Goal: Information Seeking & Learning: Learn about a topic

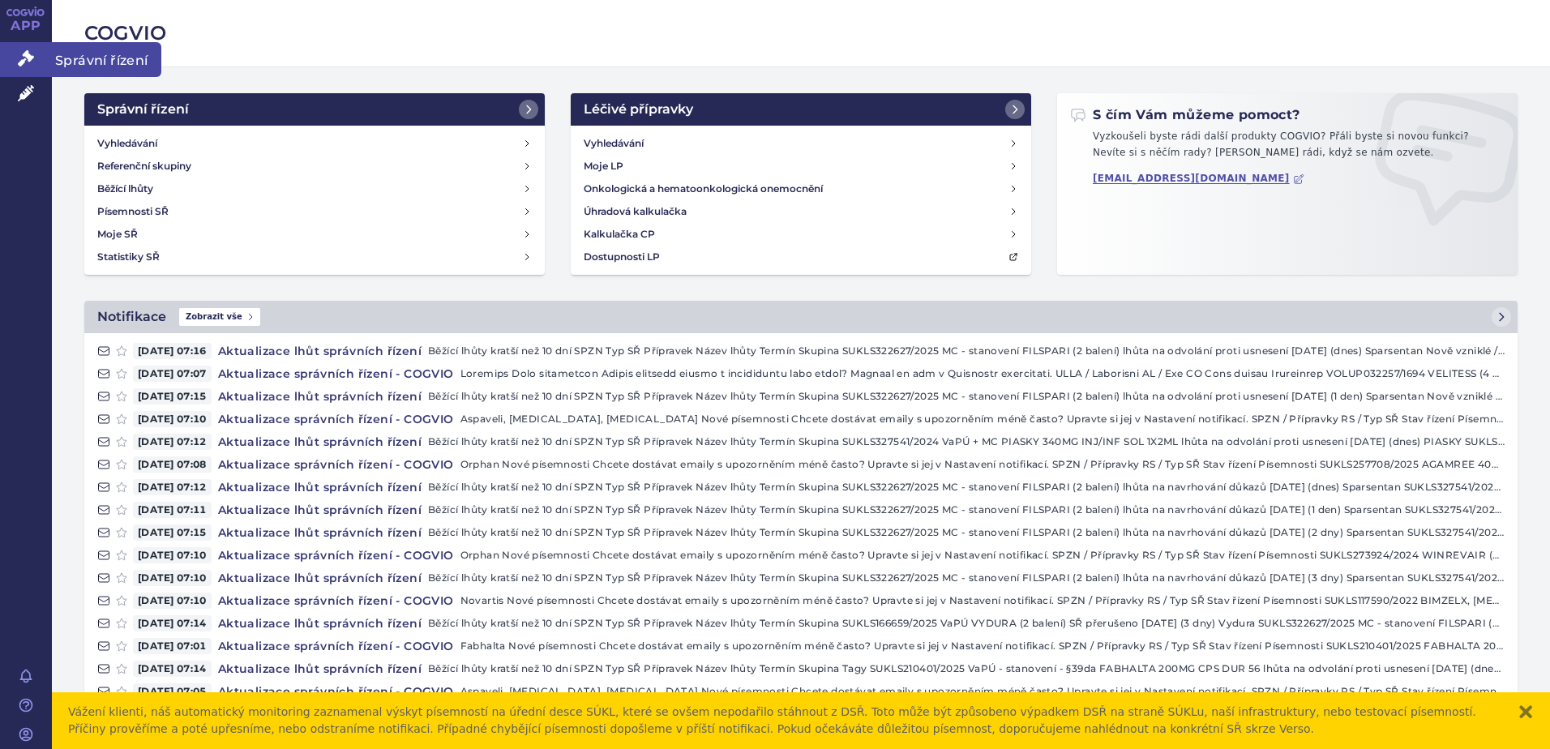
click at [29, 46] on link "Správní řízení" at bounding box center [26, 59] width 52 height 34
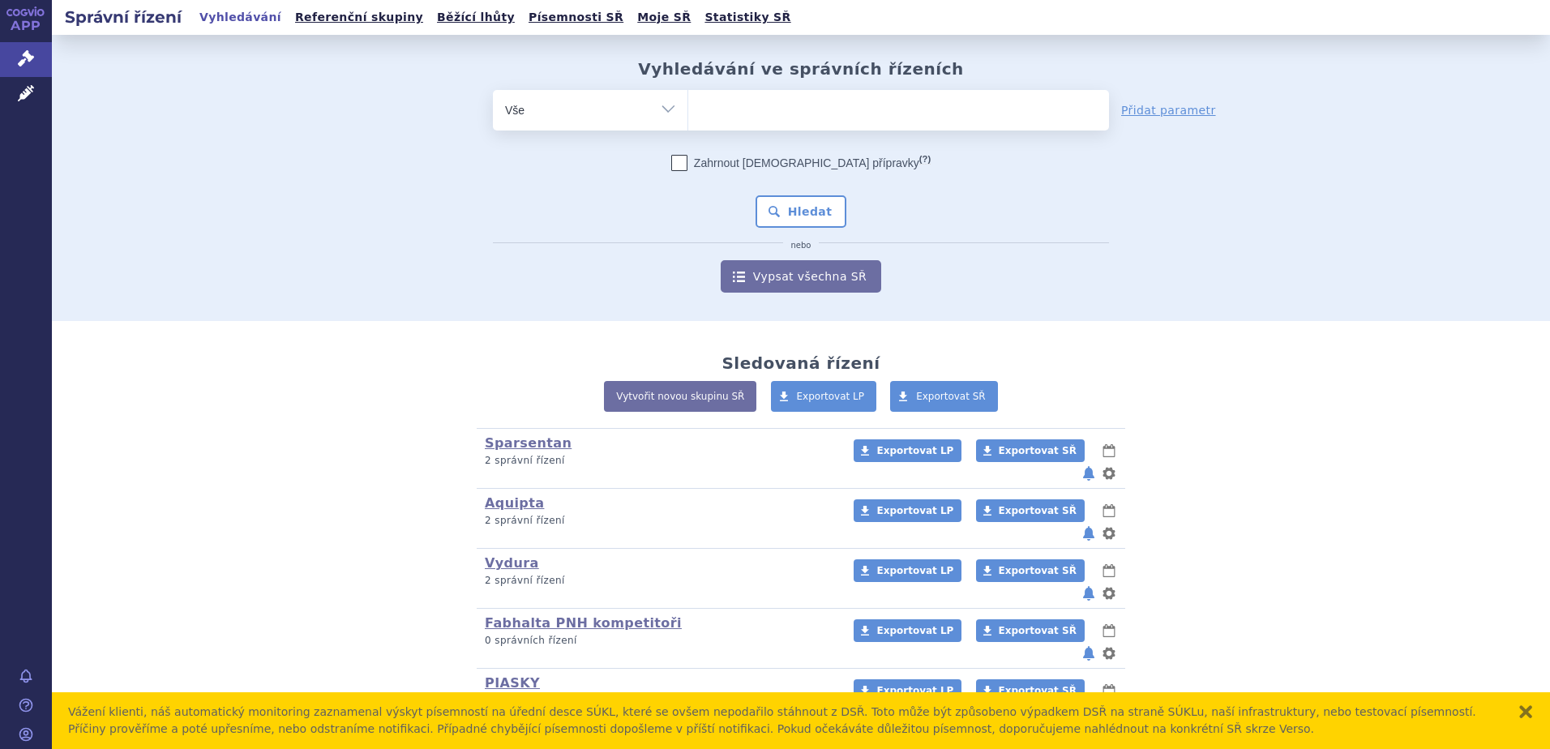
scroll to position [282, 0]
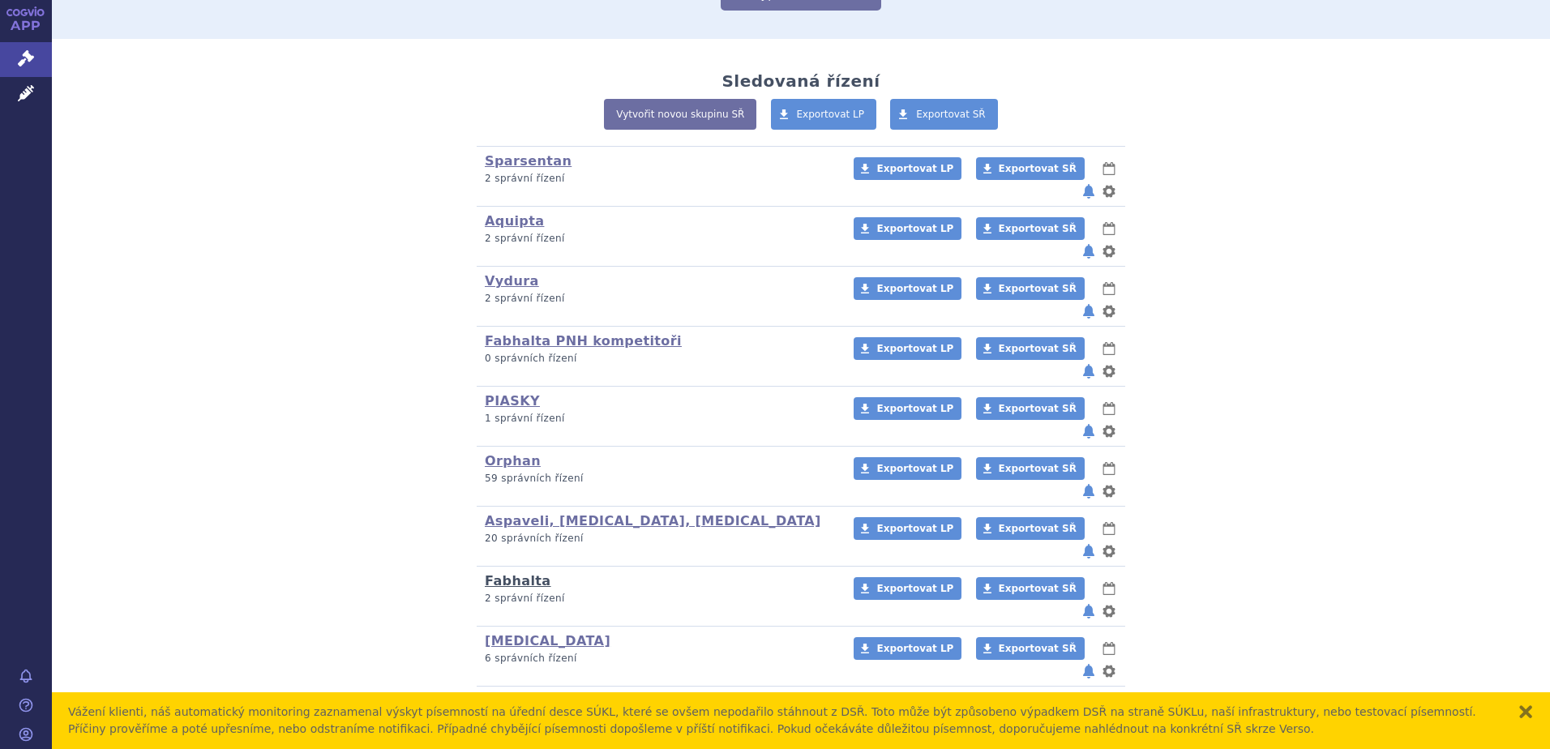
click at [509, 573] on link "Fabhalta" at bounding box center [518, 580] width 66 height 15
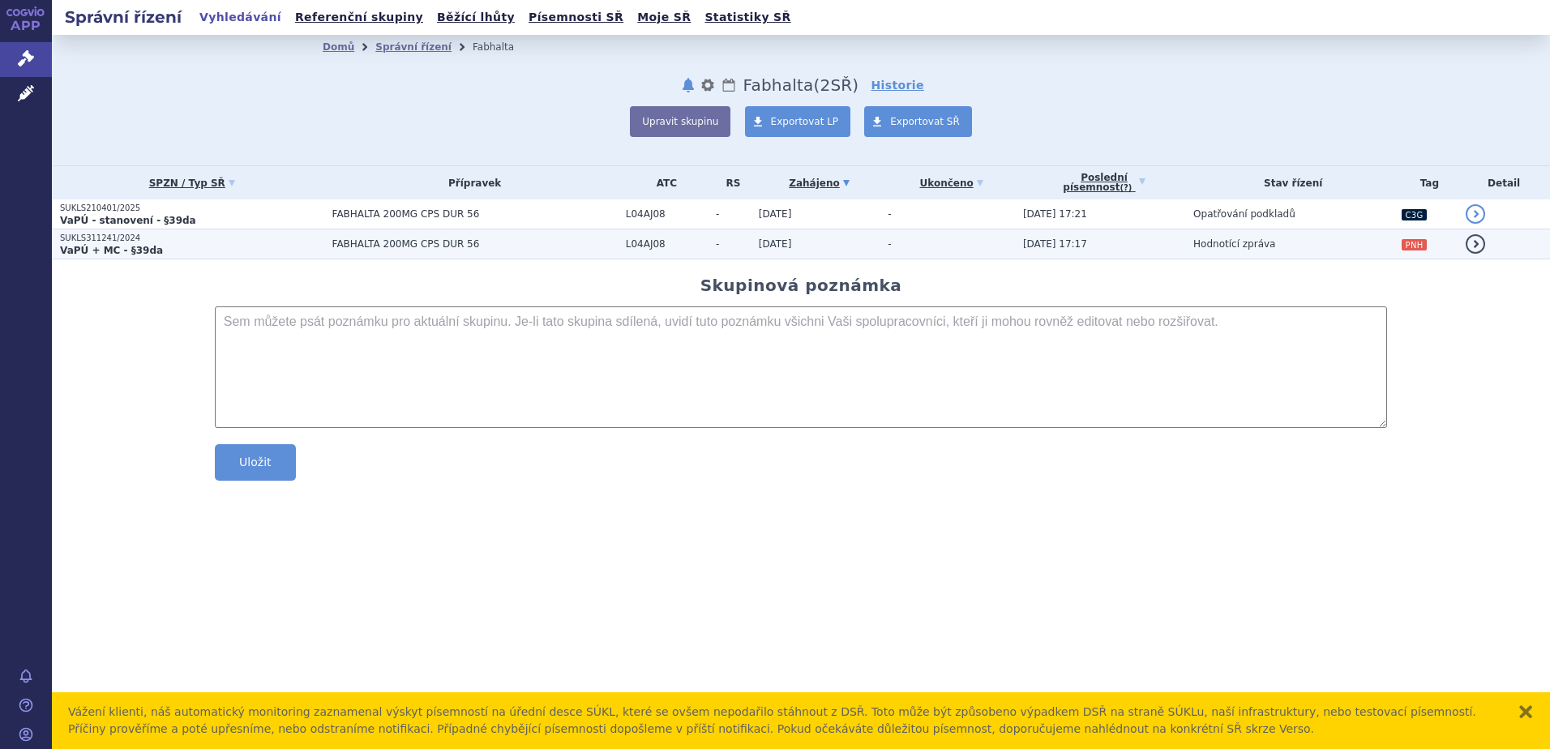
click at [463, 246] on span "FABHALTA 200MG CPS DUR 56" at bounding box center [474, 243] width 285 height 11
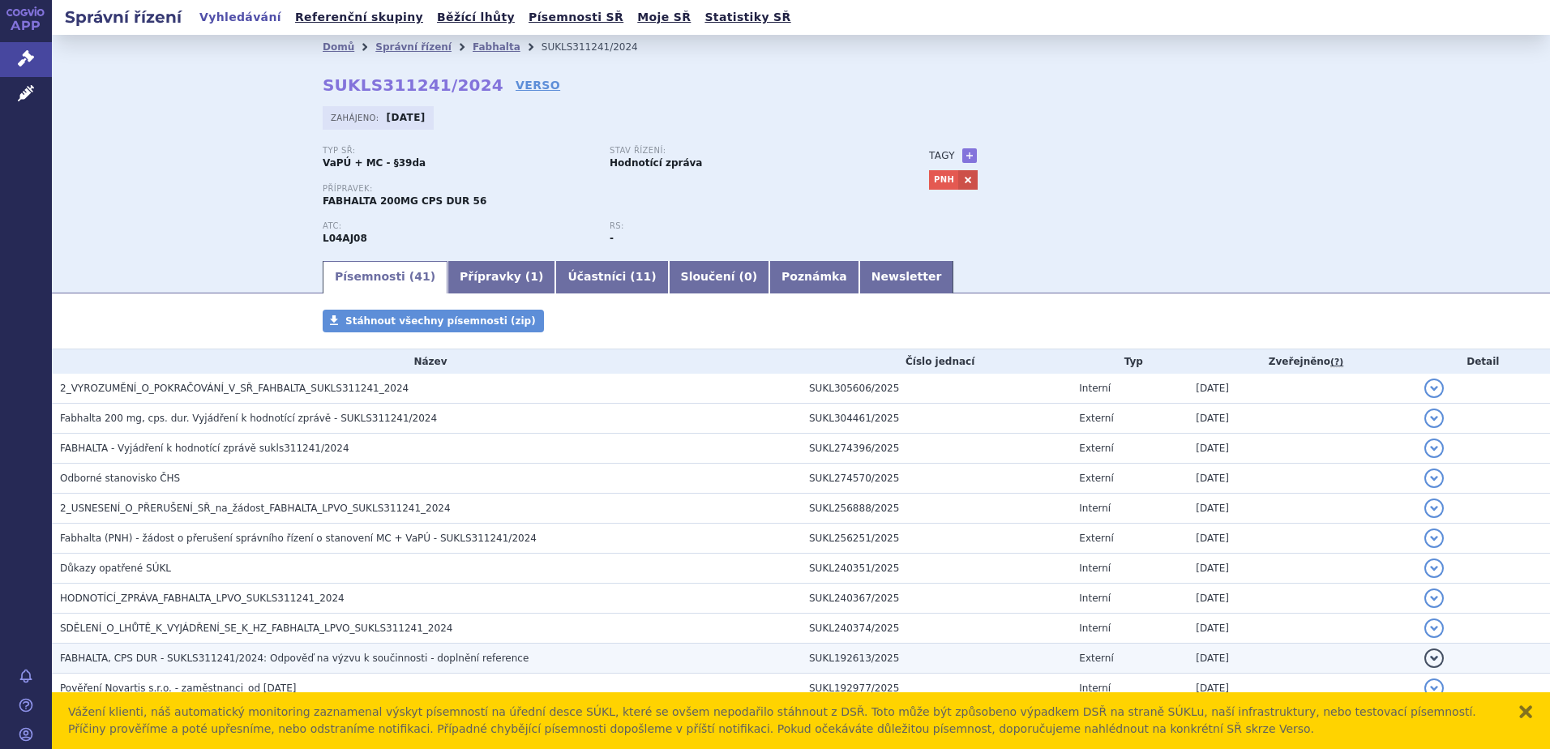
scroll to position [649, 0]
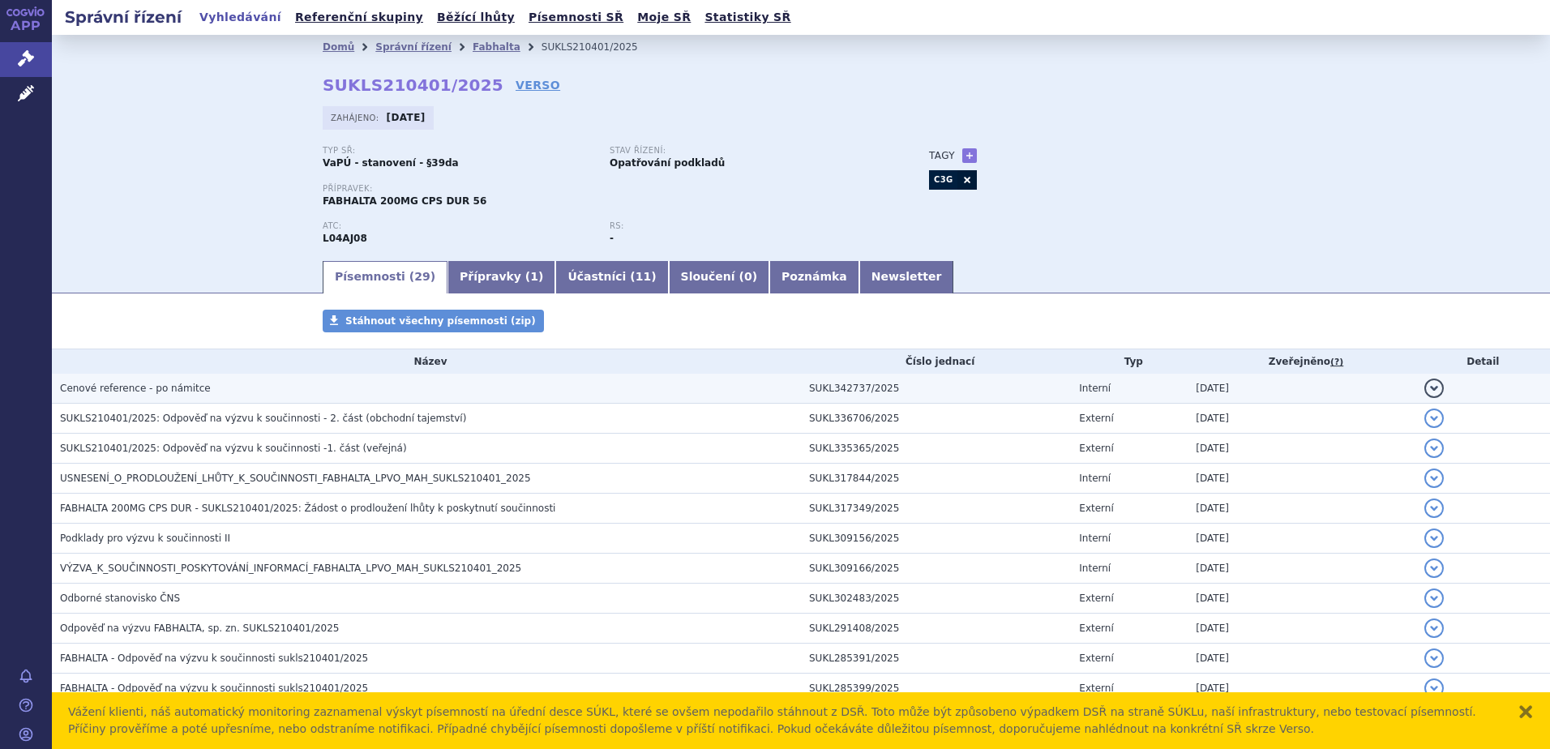
click at [1220, 397] on td "27.08.2025" at bounding box center [1302, 389] width 228 height 30
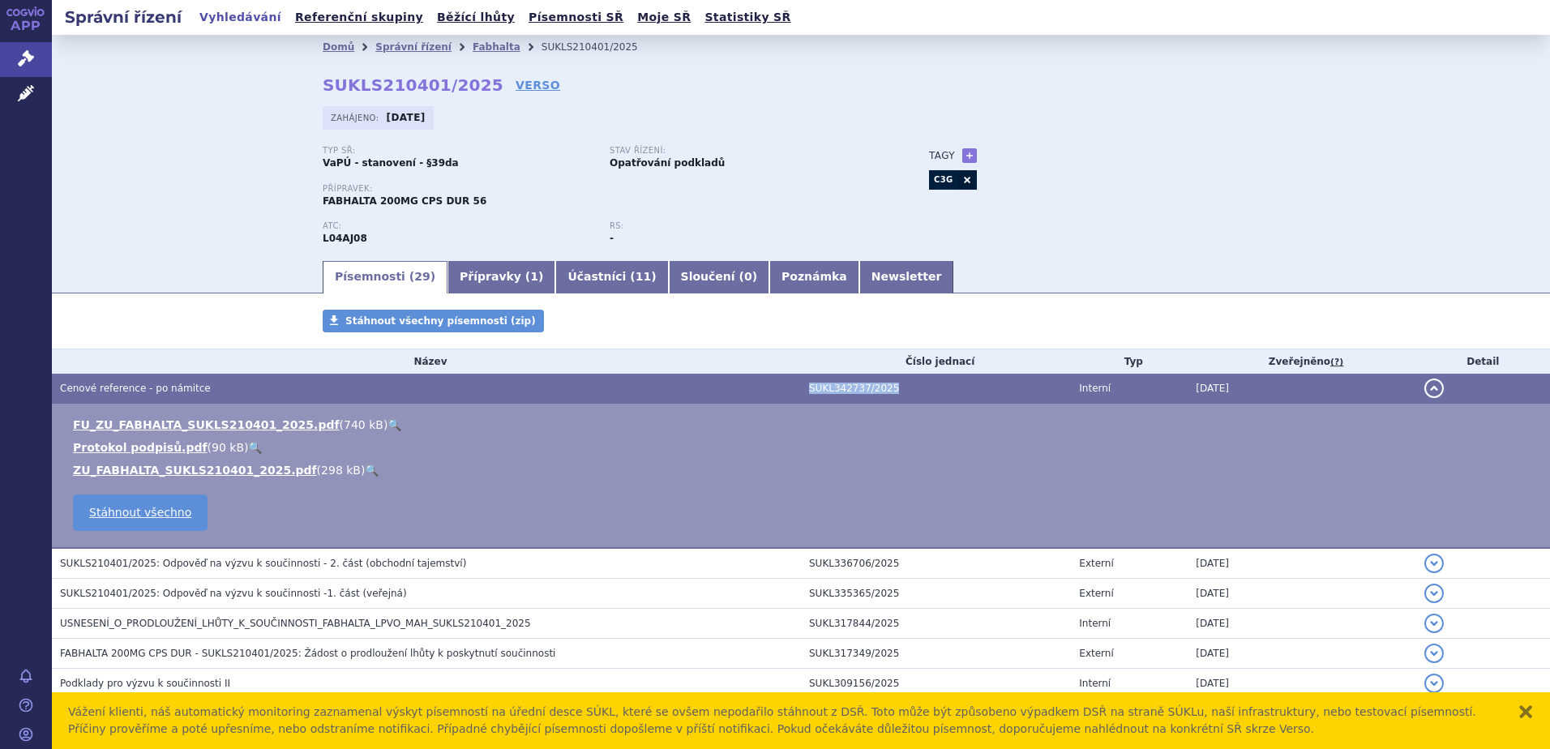
drag, startPoint x: 783, startPoint y: 390, endPoint x: 889, endPoint y: 388, distance: 105.4
click at [889, 388] on tr "Cenové reference - po námitce SUKL342737/2025 Interní 27.08.2025 detail" at bounding box center [801, 389] width 1498 height 30
copy tr "SUKL342737/2025"
click at [365, 466] on link "🔍" at bounding box center [372, 470] width 14 height 13
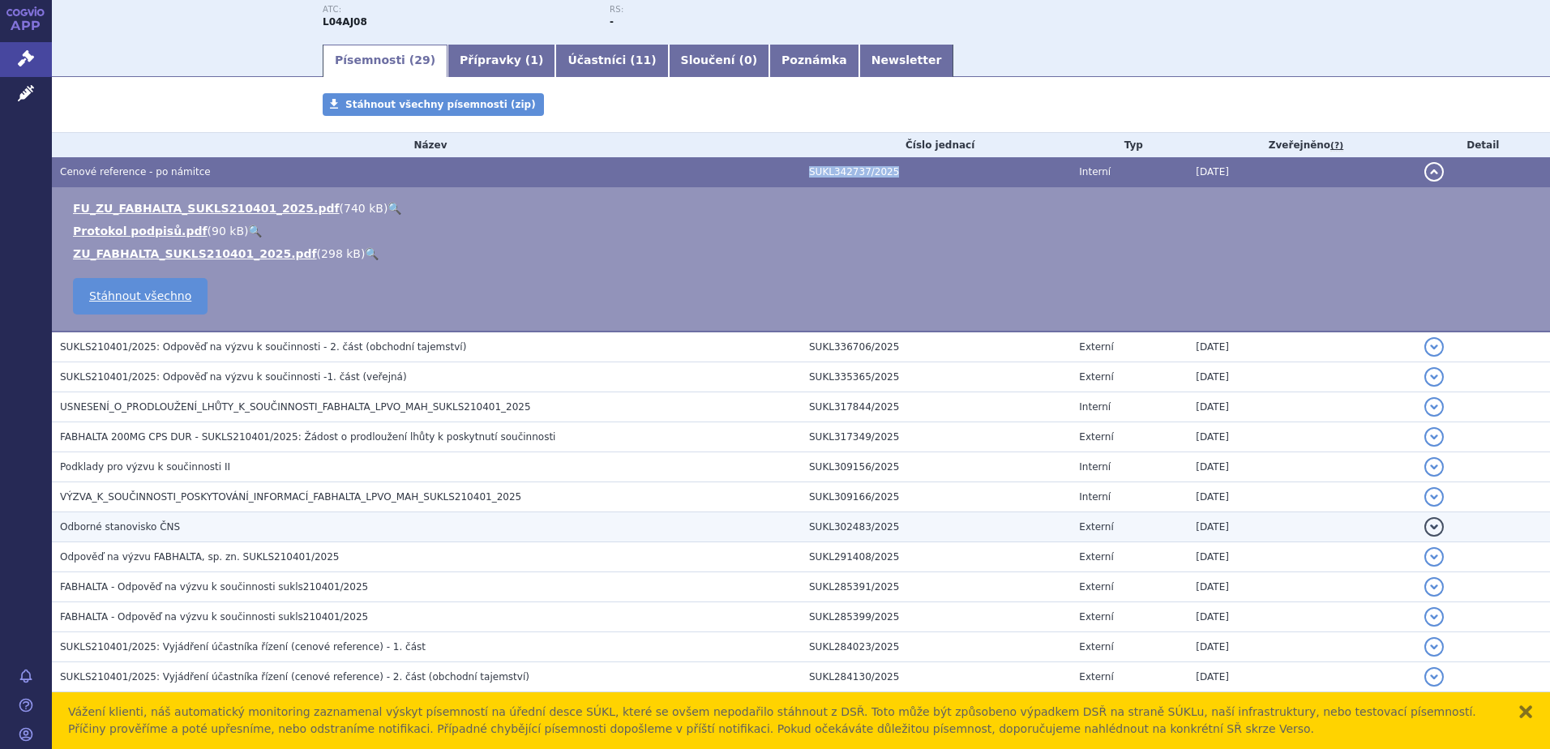
scroll to position [432, 0]
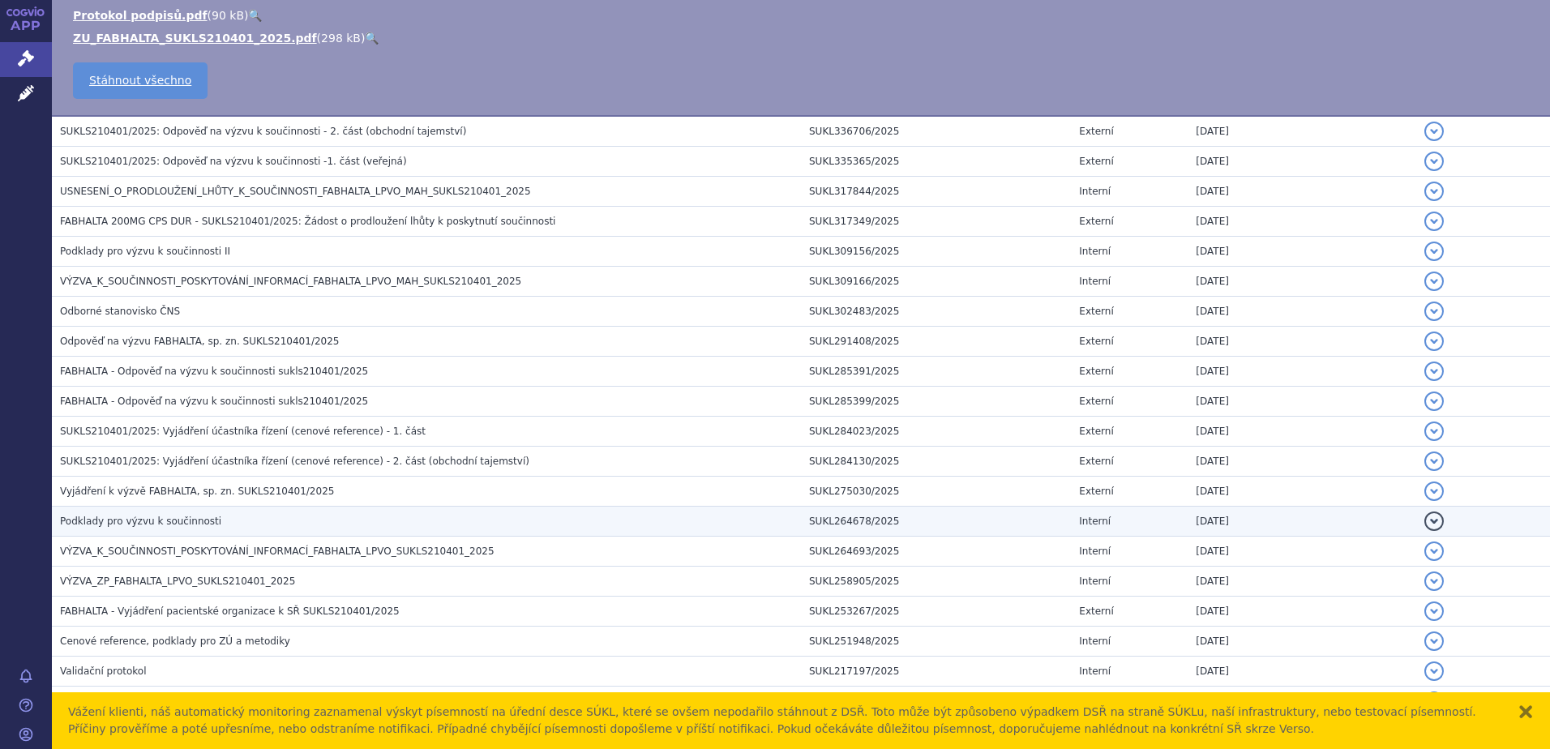
click at [644, 515] on h3 "Podklady pro výzvu k součinnosti" at bounding box center [430, 521] width 741 height 16
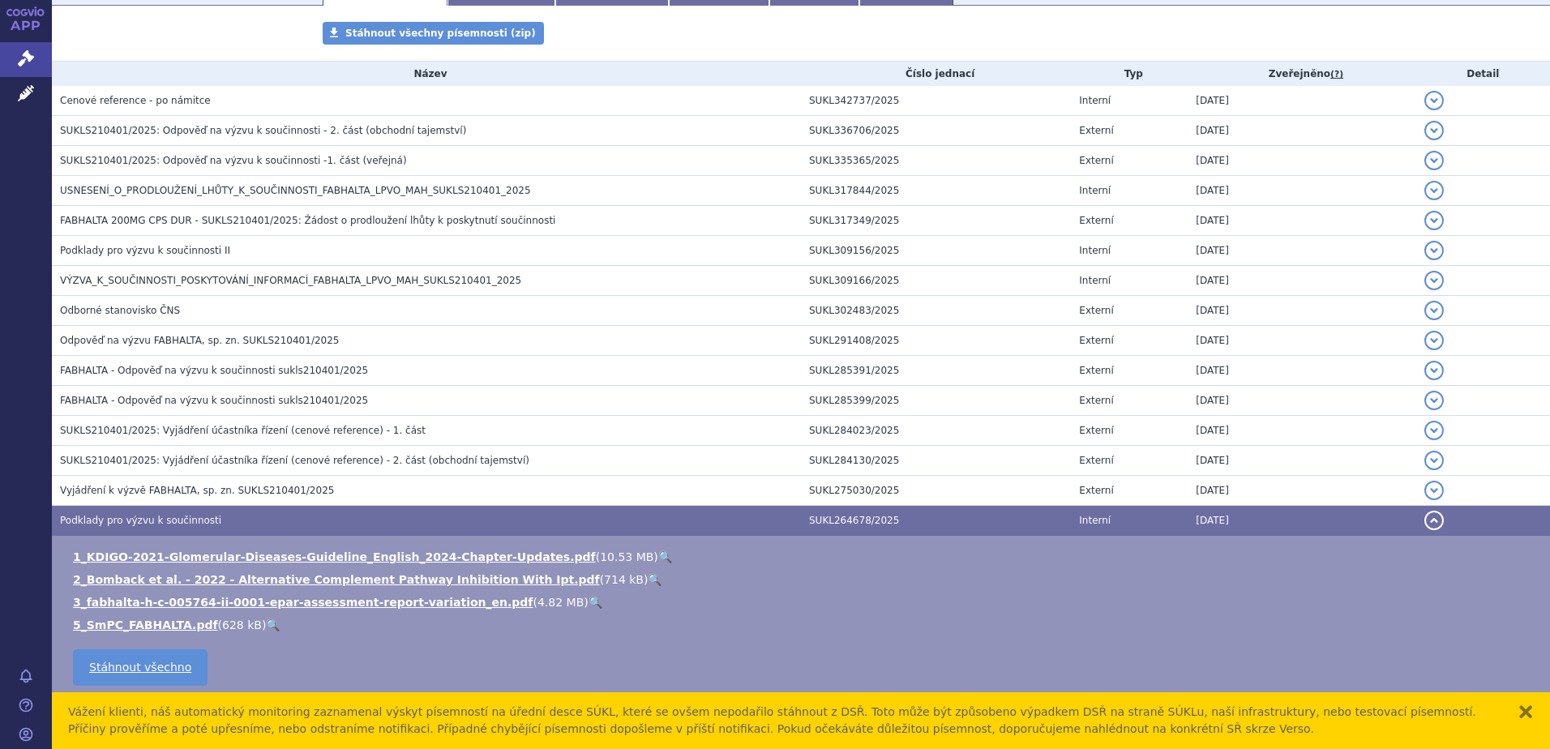
scroll to position [760, 0]
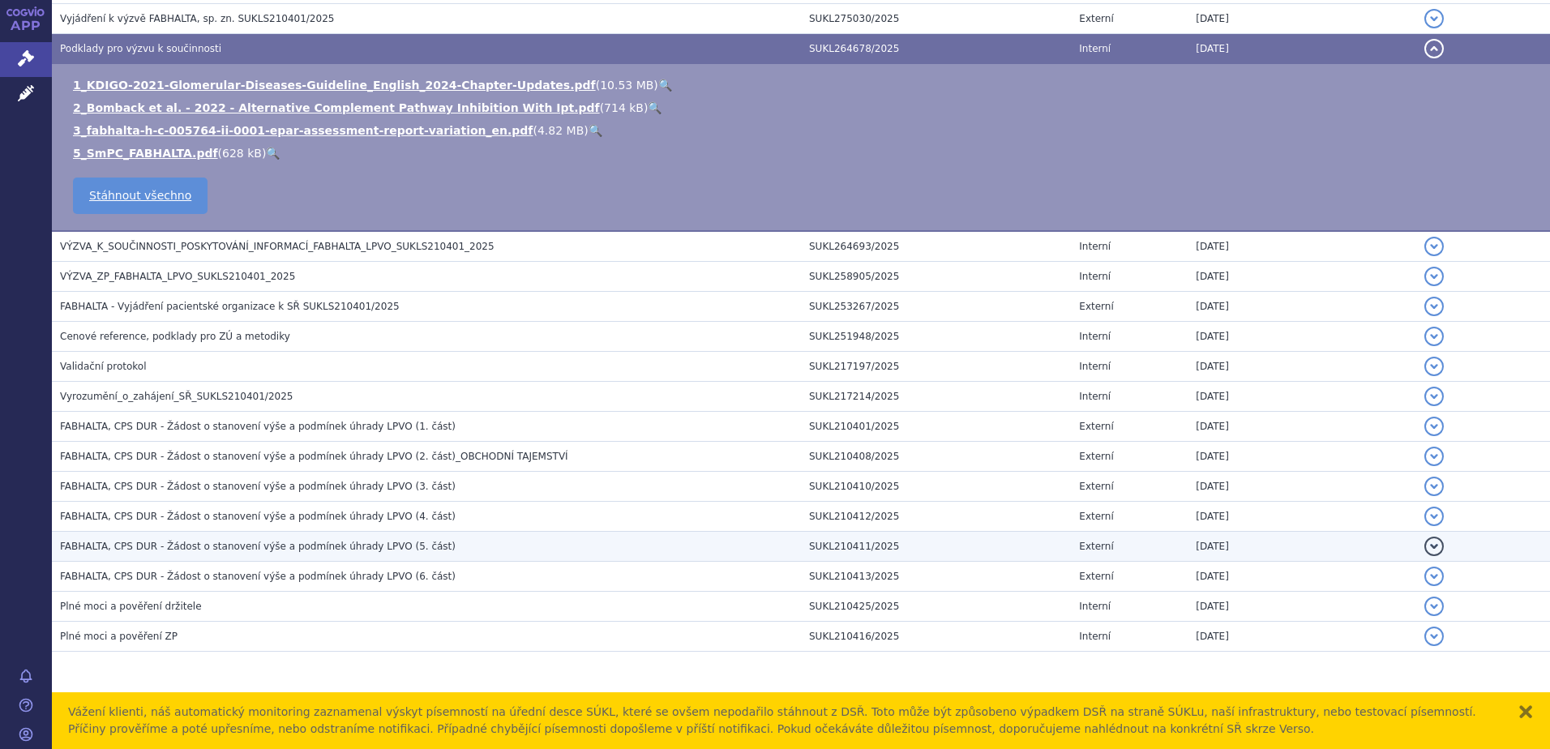
click at [632, 541] on h3 "FABHALTA, CPS DUR - Žádost o stanovení výše a podmínek úhrady LPVO (5. část)" at bounding box center [430, 546] width 741 height 16
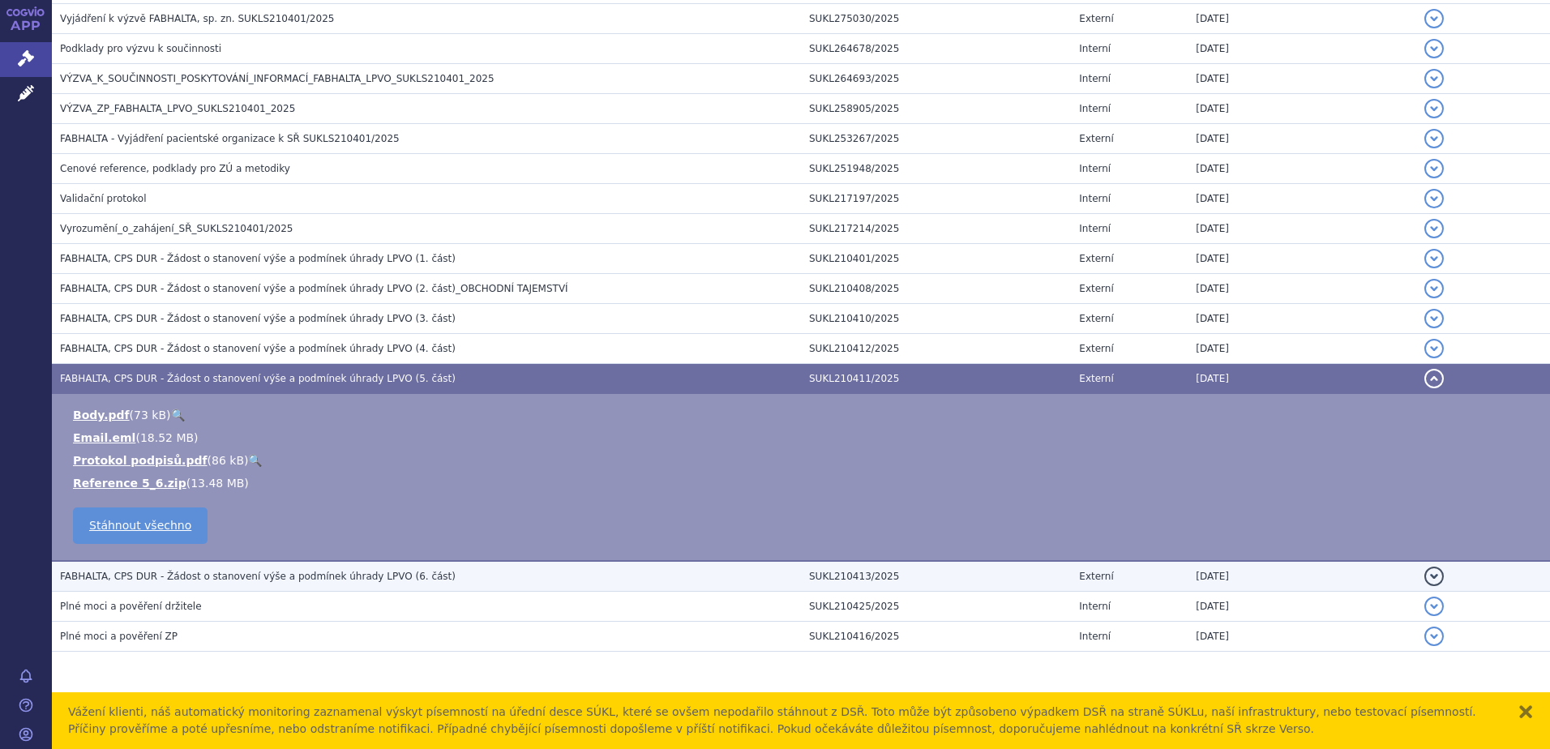
click at [603, 572] on h3 "FABHALTA, CPS DUR - Žádost o stanovení výše a podmínek úhrady LPVO (6. část)" at bounding box center [430, 576] width 741 height 16
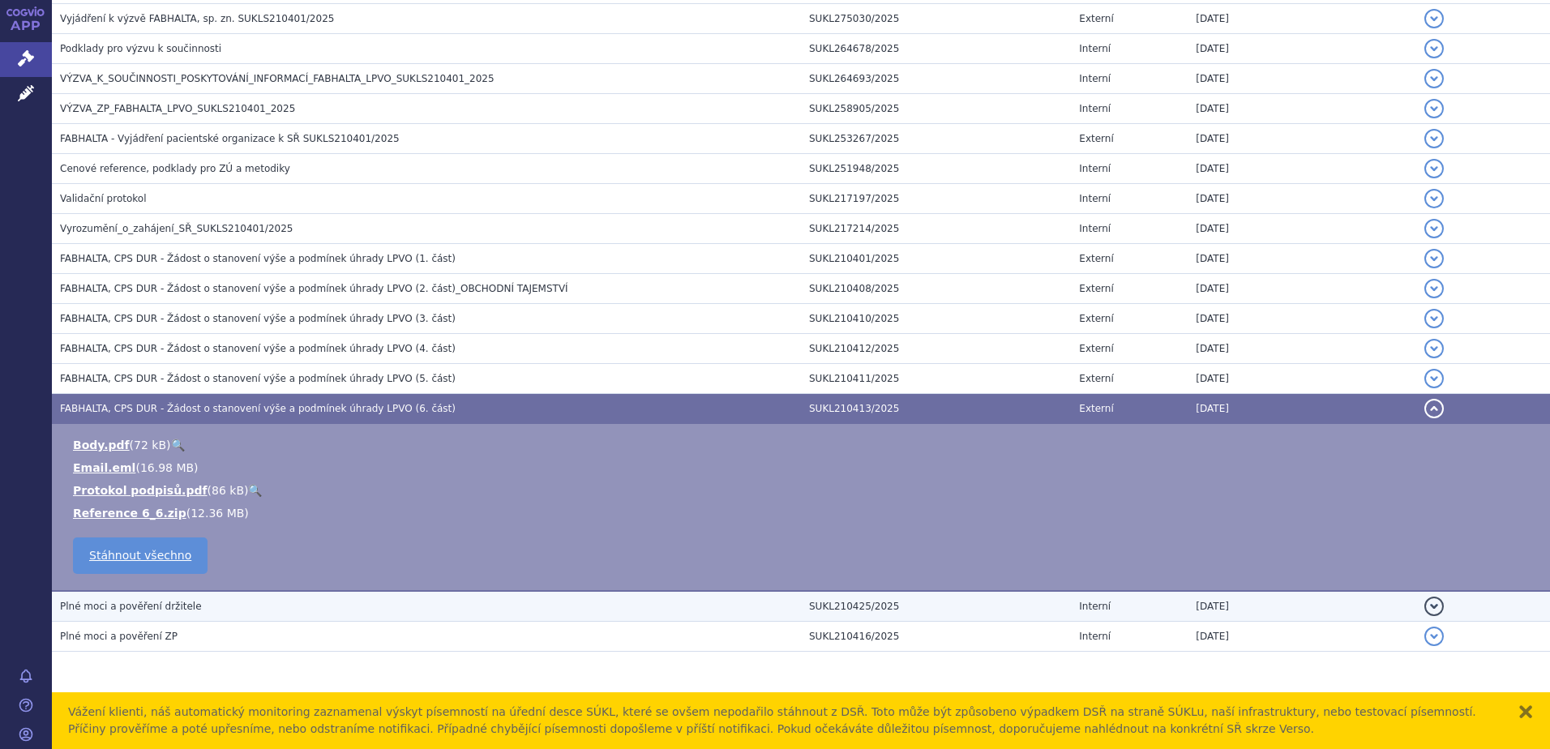
click at [578, 609] on h3 "Plné moci a pověření držitele" at bounding box center [430, 606] width 741 height 16
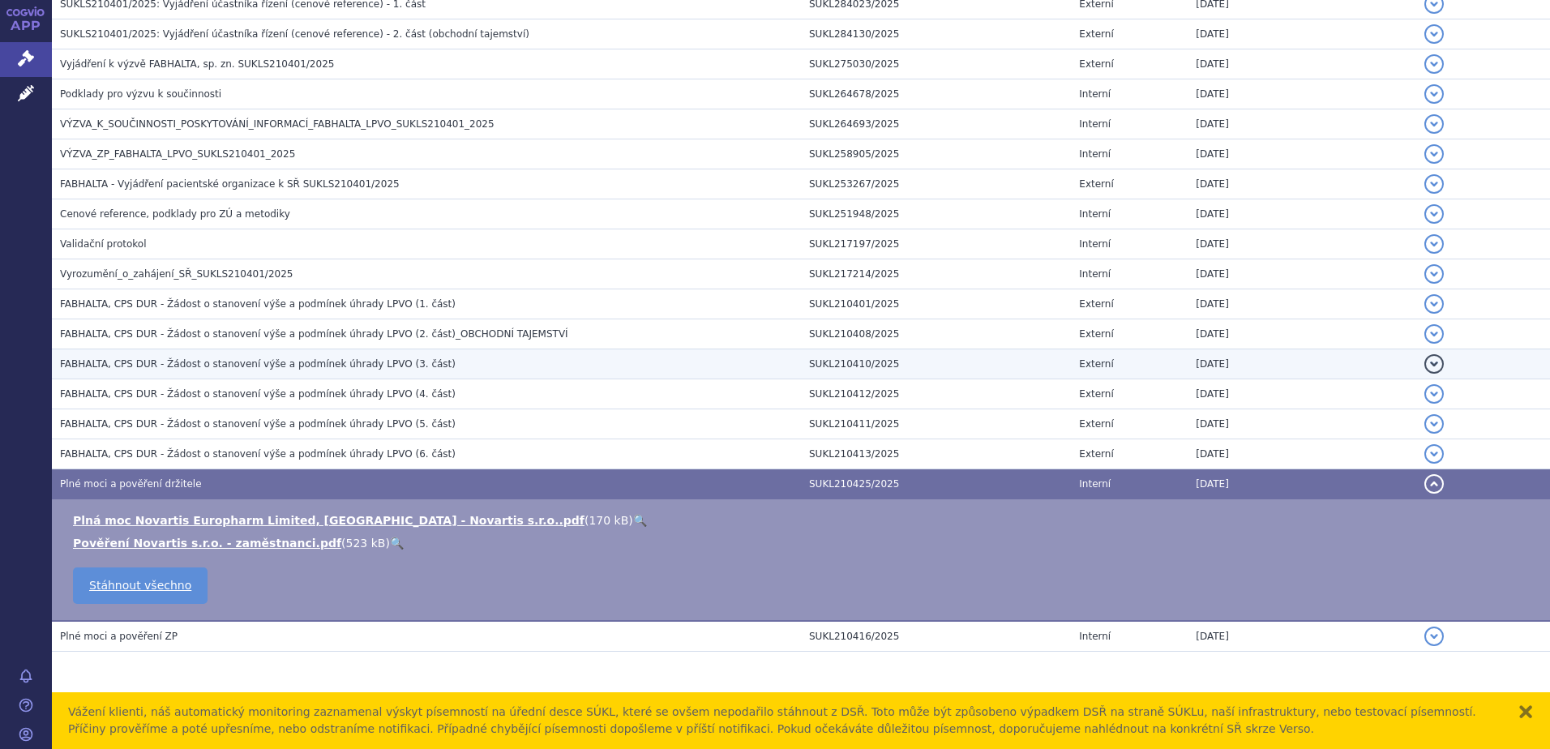
click at [502, 378] on td "FABHALTA, CPS DUR - Žádost o stanovení výše a podmínek úhrady LPVO (3. část)" at bounding box center [426, 364] width 749 height 30
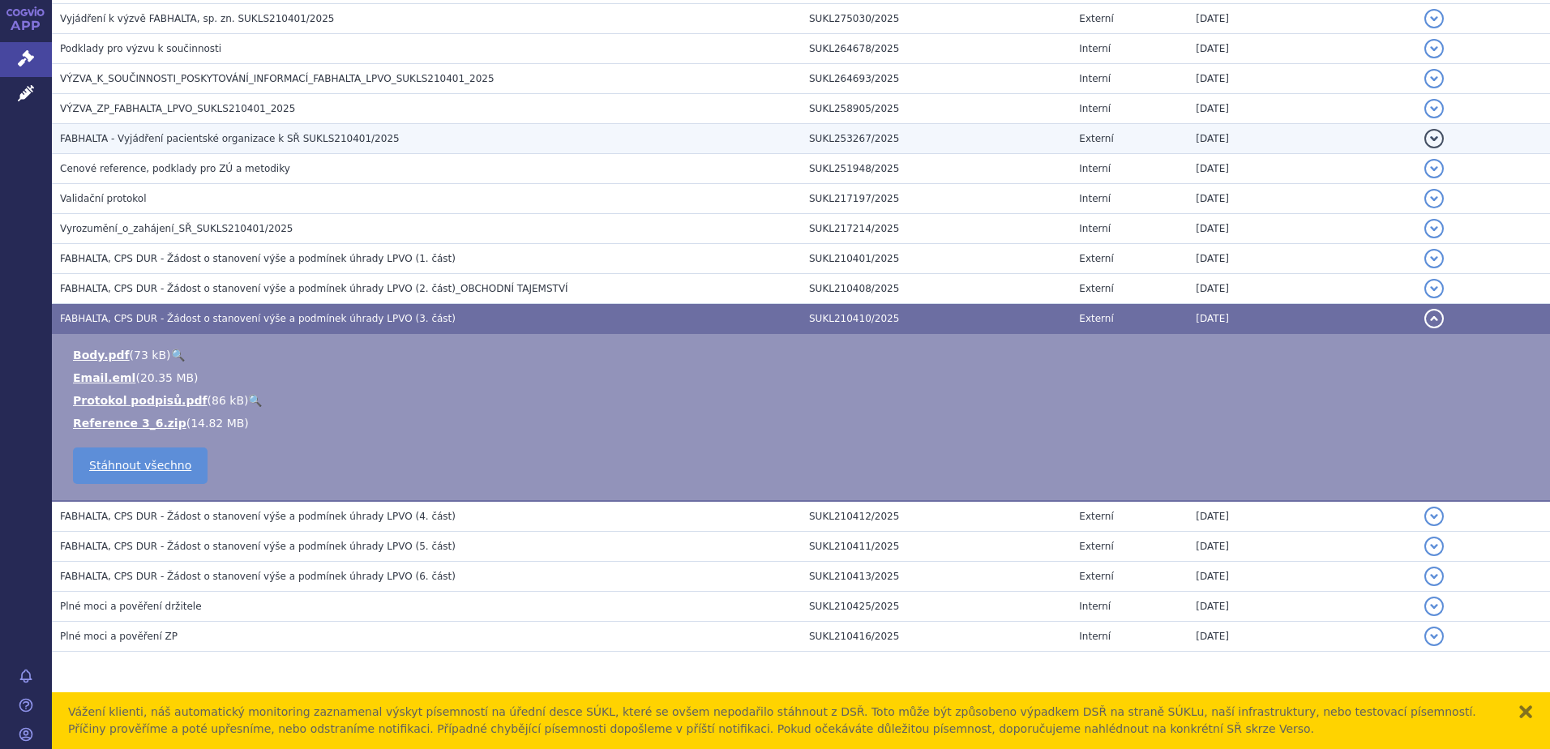
click at [375, 138] on h3 "FABHALTA - Vyjádření pacientské organizace k SŘ SUKLS210401/2025" at bounding box center [430, 139] width 741 height 16
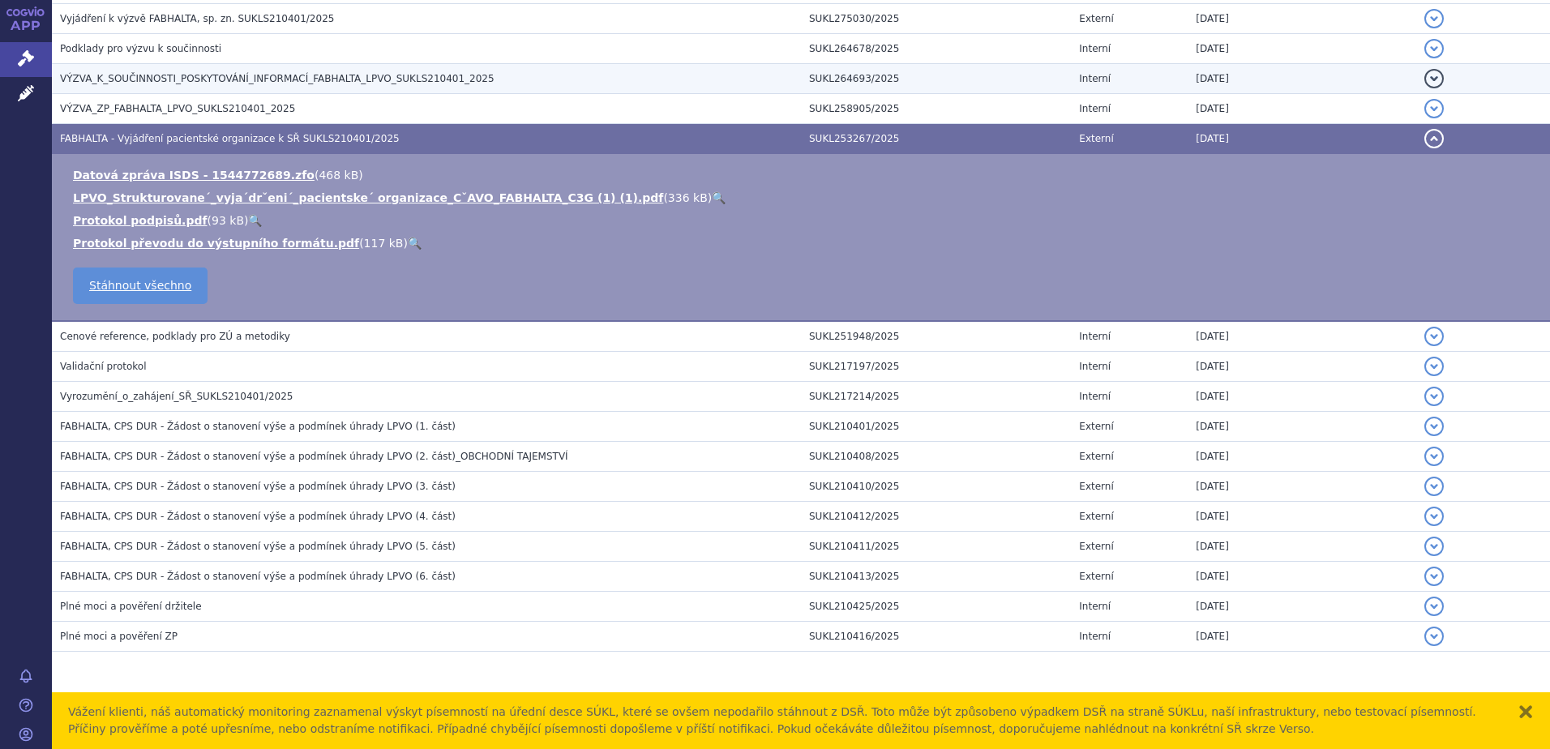
click at [354, 78] on span "VÝZVA_K_SOUČINNOSTI_POSKYTOVÁNÍ_INFORMACÍ_FABHALTA_LPVO_SUKLS210401_2025" at bounding box center [277, 78] width 435 height 11
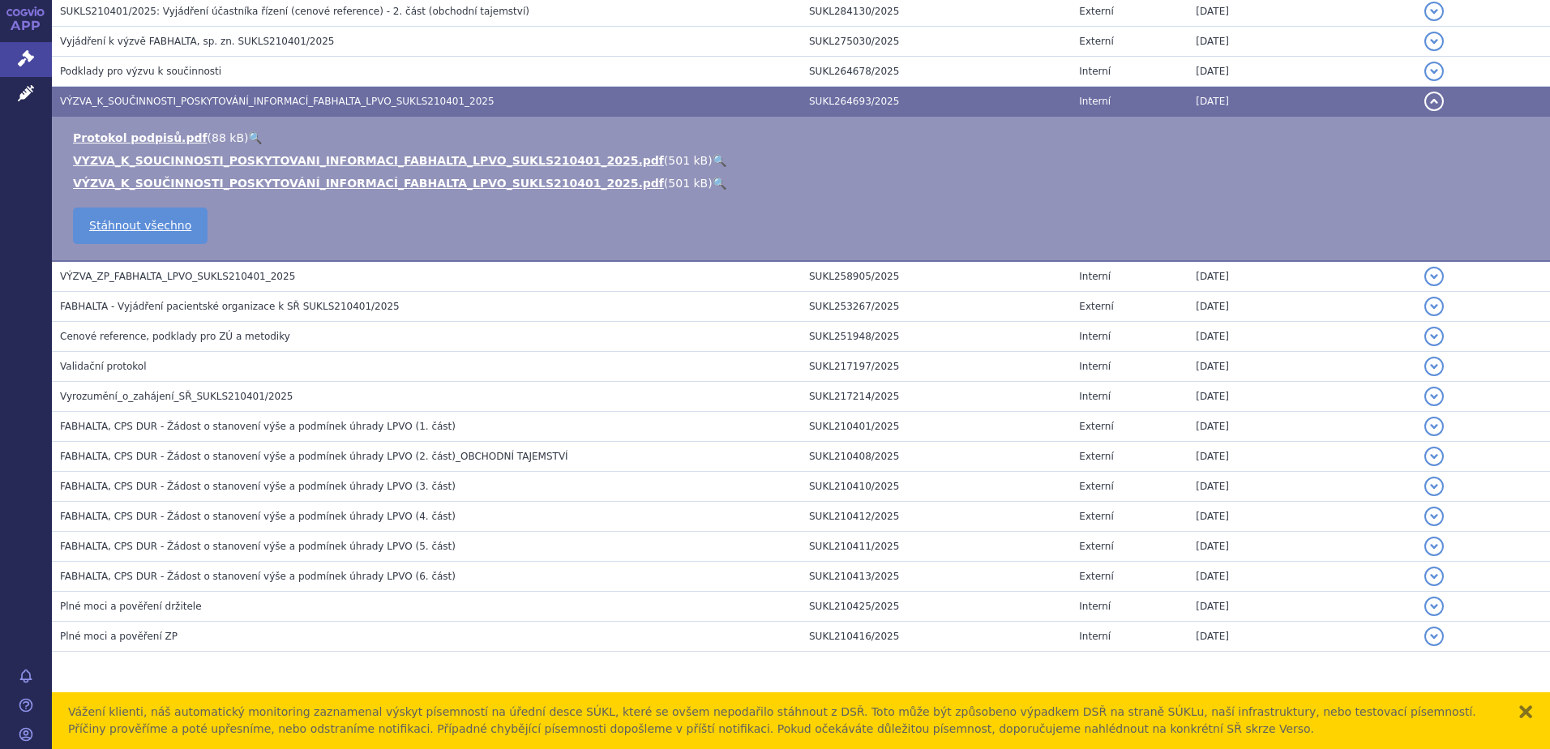
scroll to position [737, 0]
click at [713, 181] on link "🔍" at bounding box center [720, 183] width 14 height 13
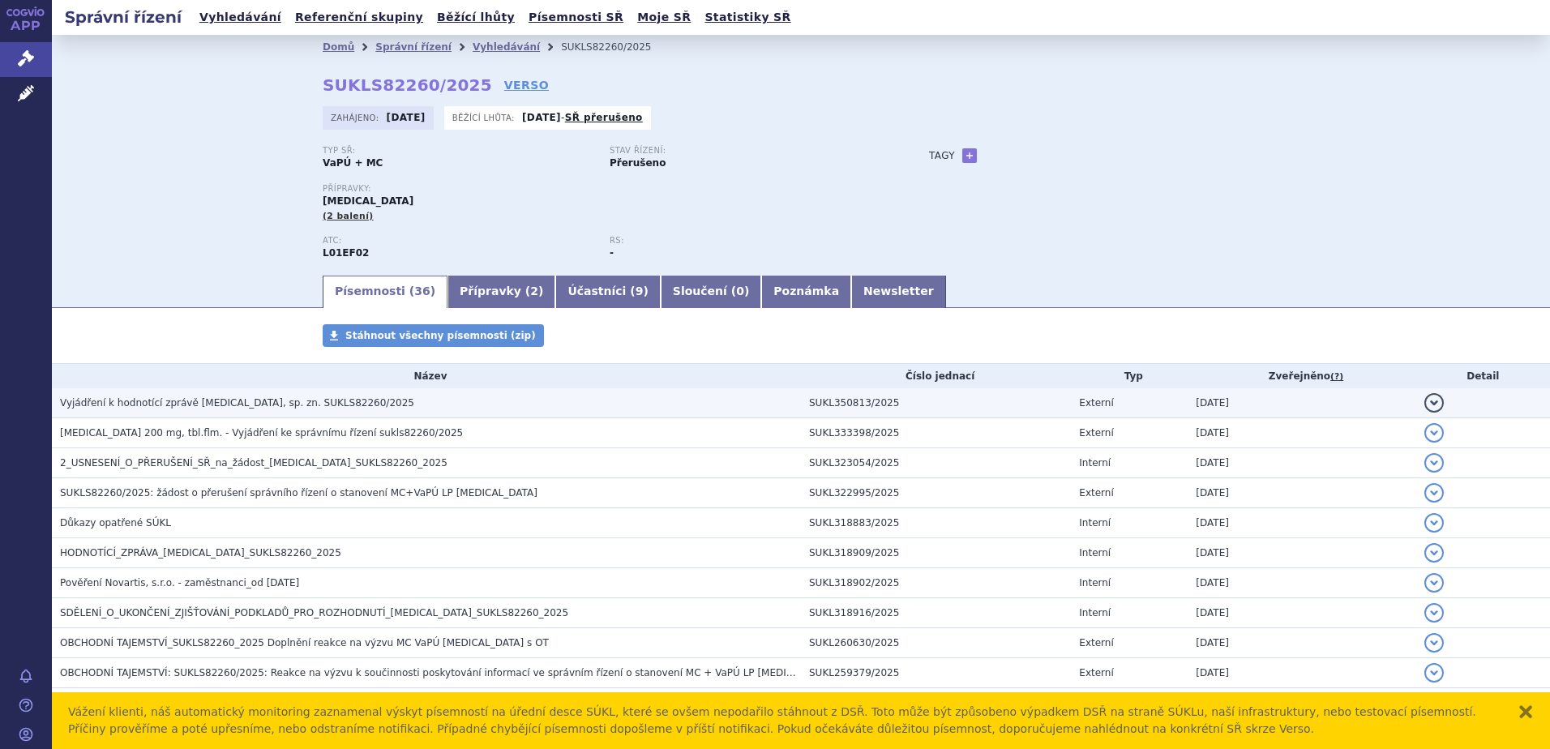
click at [250, 405] on span "Vyjádření k hodnotící zprávě [MEDICAL_DATA], sp. zn. SUKLS82260/2025" at bounding box center [237, 402] width 354 height 11
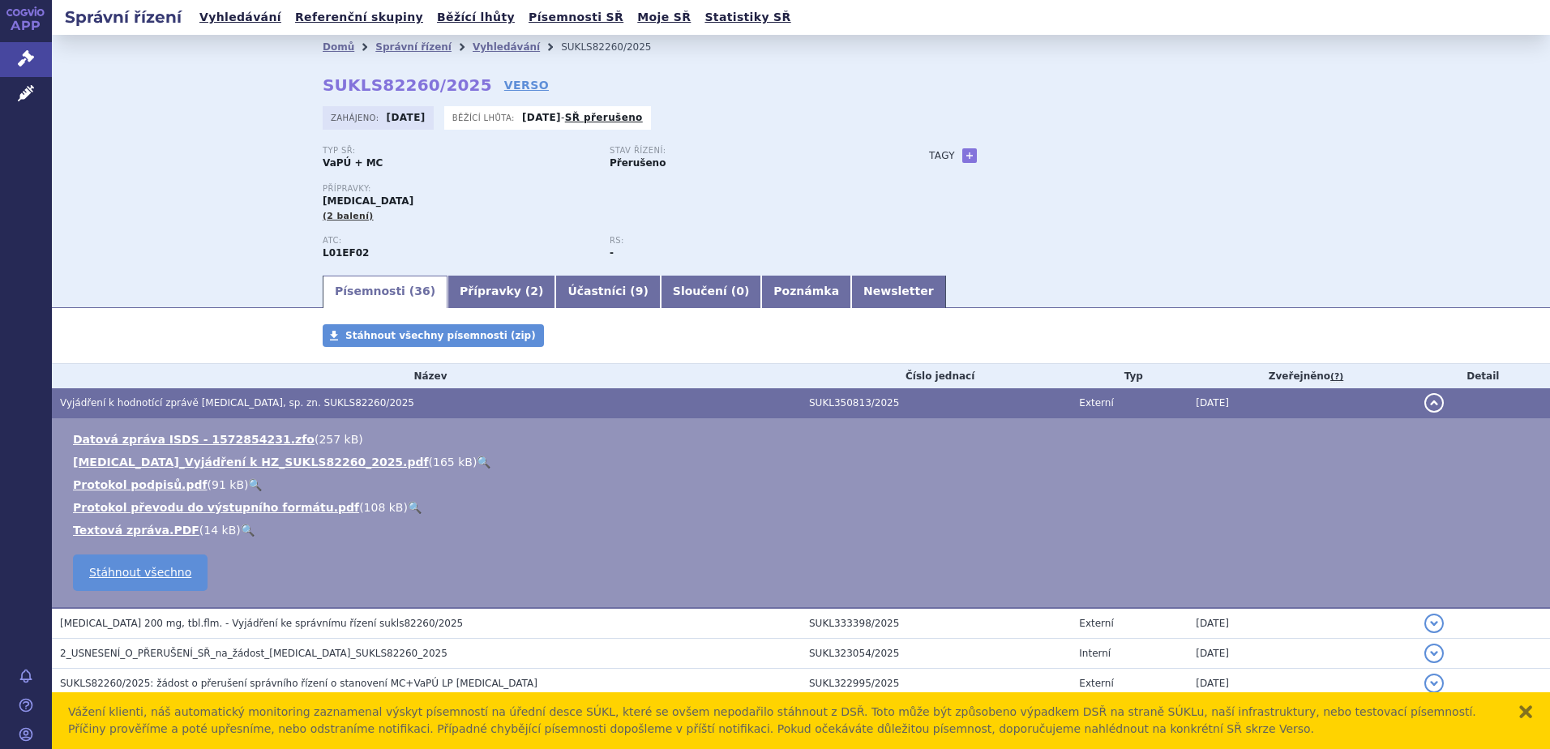
click at [477, 461] on link "🔍" at bounding box center [484, 462] width 14 height 13
